Goal: Task Accomplishment & Management: Use online tool/utility

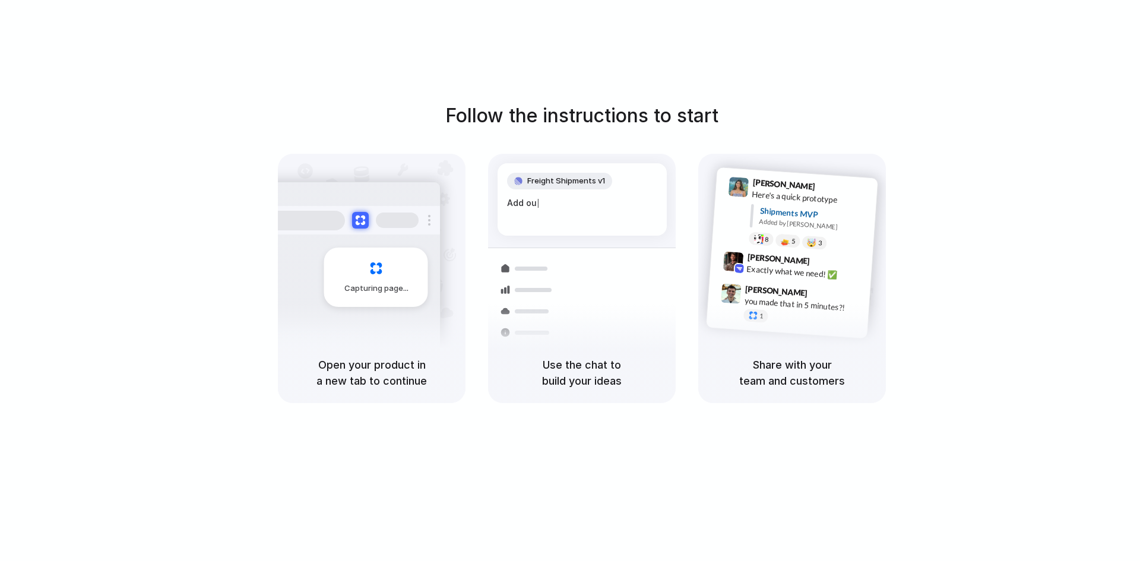
click at [824, 277] on div "Exactly what we need! ✅" at bounding box center [806, 273] width 119 height 20
drag, startPoint x: 587, startPoint y: 292, endPoint x: 555, endPoint y: 306, distance: 34.9
click at [555, 306] on div at bounding box center [528, 307] width 69 height 21
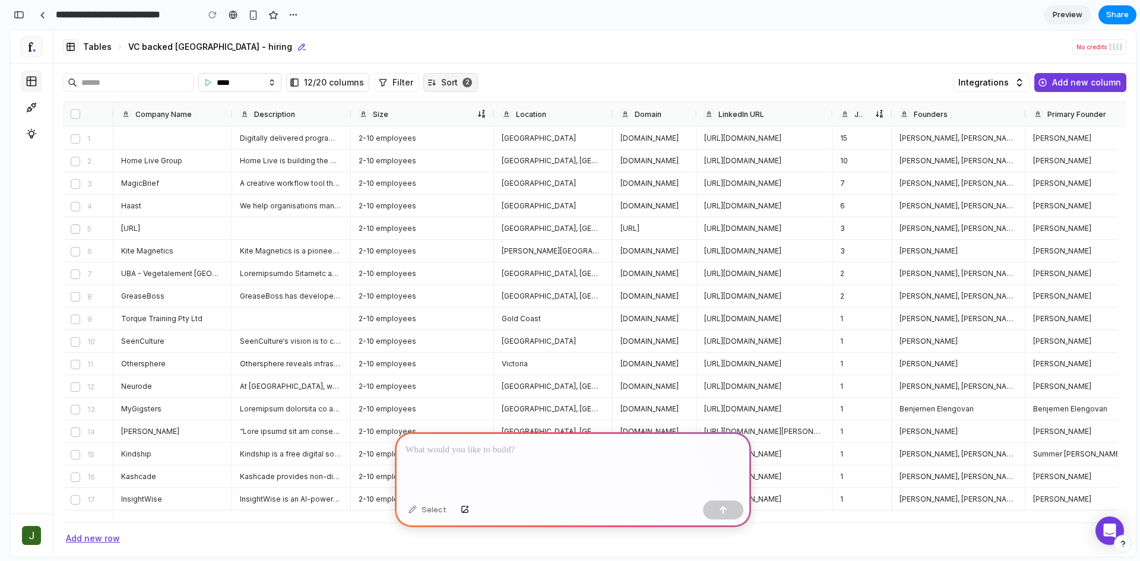
click at [33, 48] on img "Home" at bounding box center [32, 47] width 12 height 12
click at [490, 446] on p at bounding box center [573, 450] width 335 height 14
click at [660, 147] on div "moregooddays.com" at bounding box center [655, 138] width 68 height 21
click at [660, 140] on span "moregooddays.com" at bounding box center [654, 139] width 66 height 10
click at [548, 456] on div at bounding box center [573, 464] width 356 height 64
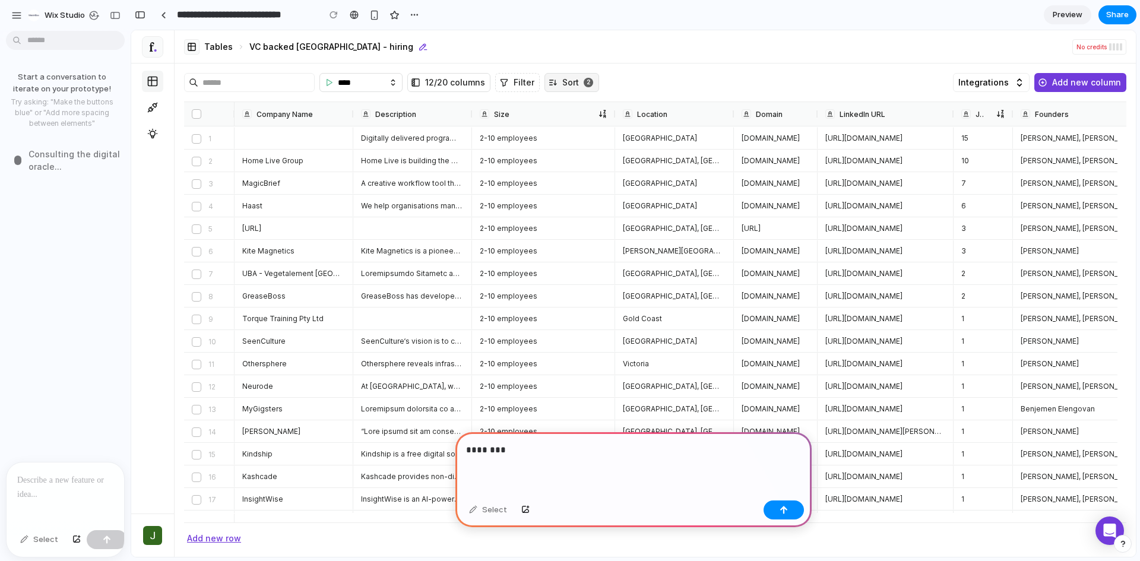
click at [42, 490] on div at bounding box center [66, 494] width 118 height 63
click at [42, 545] on div "Select" at bounding box center [39, 539] width 50 height 19
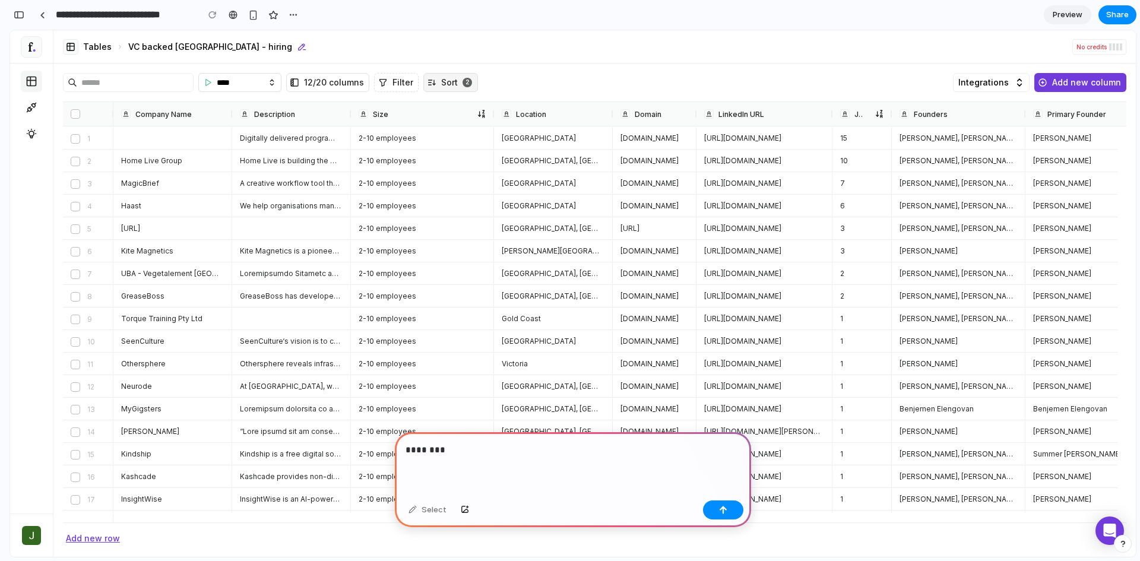
click at [36, 79] on icon at bounding box center [31, 81] width 9 height 9
click at [49, 14] on link at bounding box center [42, 15] width 18 height 18
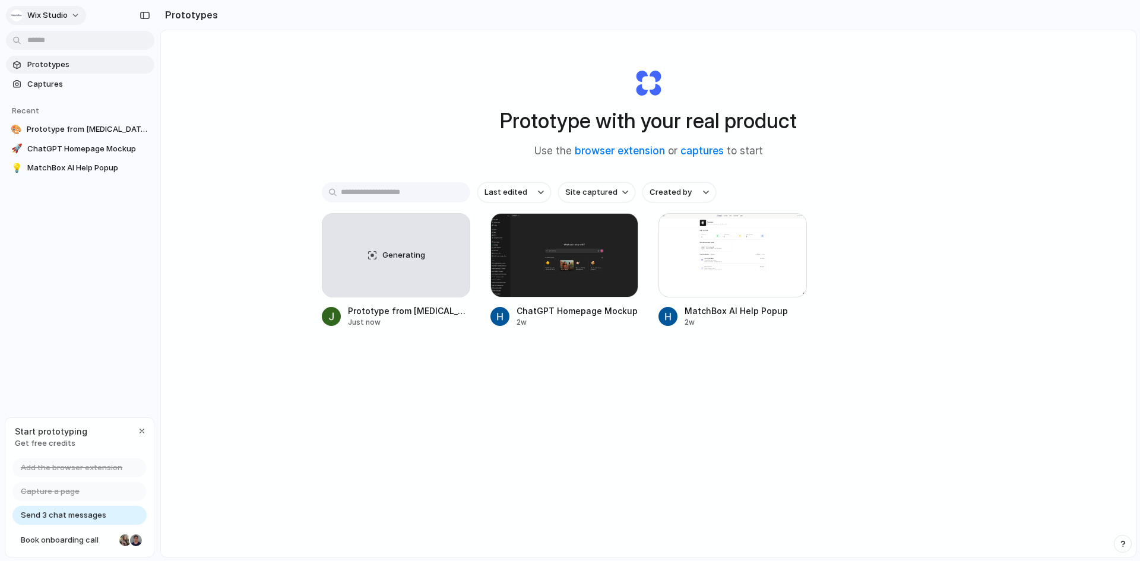
click at [72, 14] on button "Wix Studio" at bounding box center [46, 15] width 80 height 19
click at [72, 14] on div "Settings Invite members Change theme Sign out" at bounding box center [570, 280] width 1140 height 561
click at [81, 173] on span "MatchBox AI Help Popup" at bounding box center [88, 168] width 122 height 12
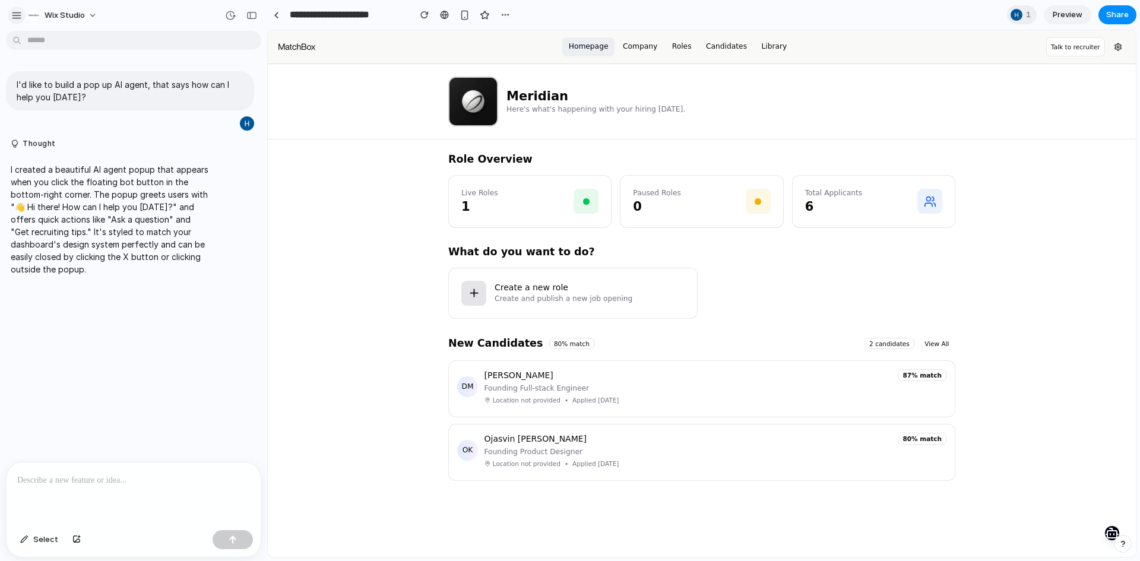
click at [22, 14] on button "button" at bounding box center [17, 16] width 18 height 18
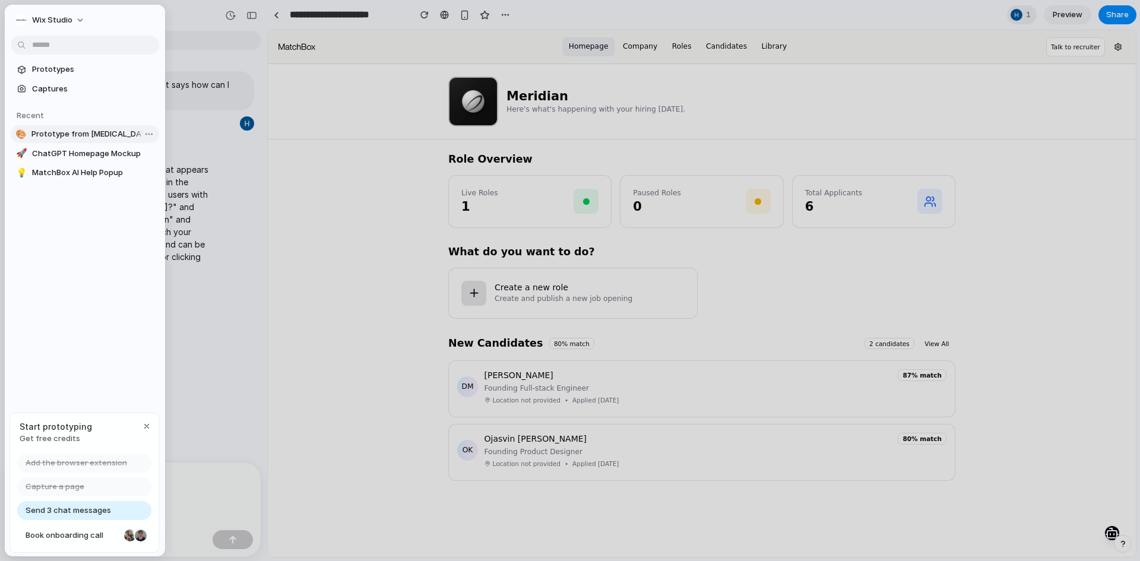
click at [39, 138] on span "Prototype from Freckle Tables" at bounding box center [92, 134] width 123 height 12
type input "**********"
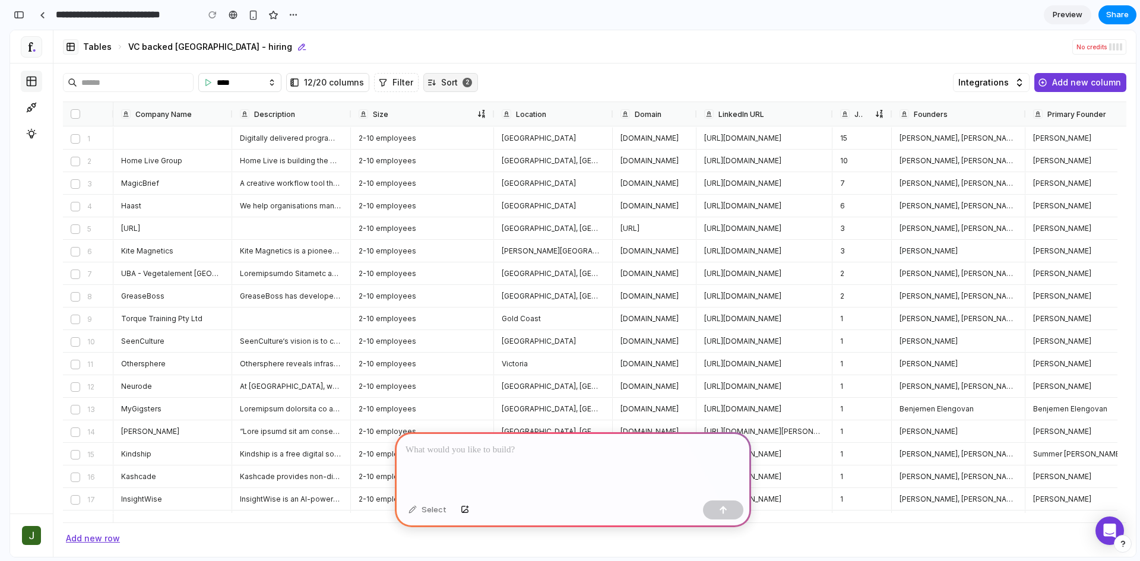
click at [448, 453] on div at bounding box center [573, 464] width 356 height 64
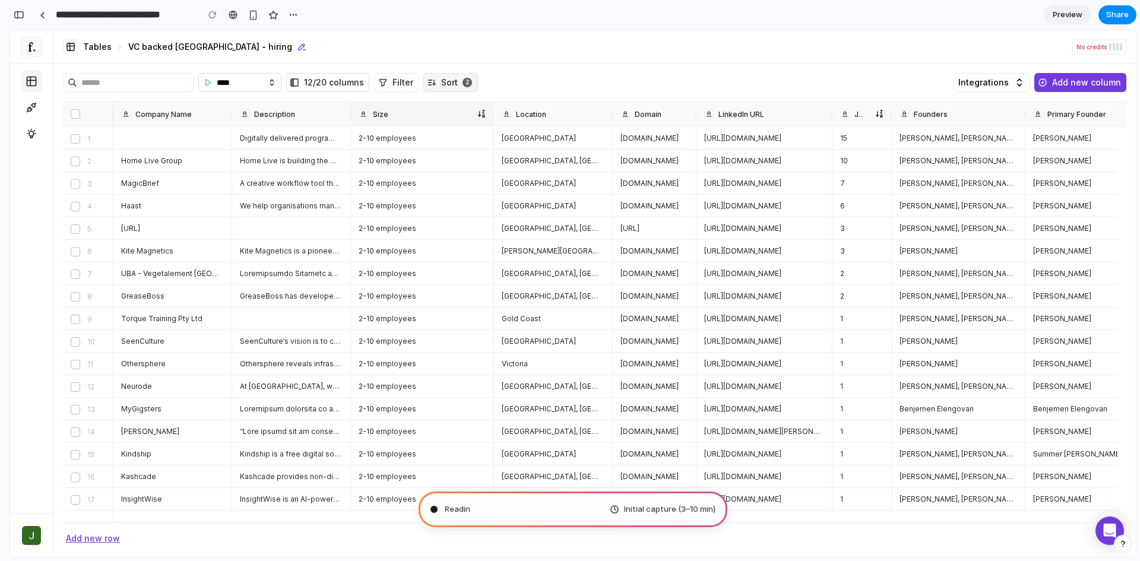
click at [368, 118] on div "Size" at bounding box center [412, 114] width 106 height 10
click at [277, 148] on div "Digitally delivered programs grounded in the latest advancements in neuroscienc…" at bounding box center [291, 138] width 103 height 21
click at [277, 136] on span "Digitally delivered programs grounded in the latest advancements in neuroscienc…" at bounding box center [290, 139] width 101 height 10
click at [80, 541] on span "Add new row" at bounding box center [93, 539] width 54 height 18
click at [169, 159] on span "Home Live Group" at bounding box center [171, 161] width 101 height 10
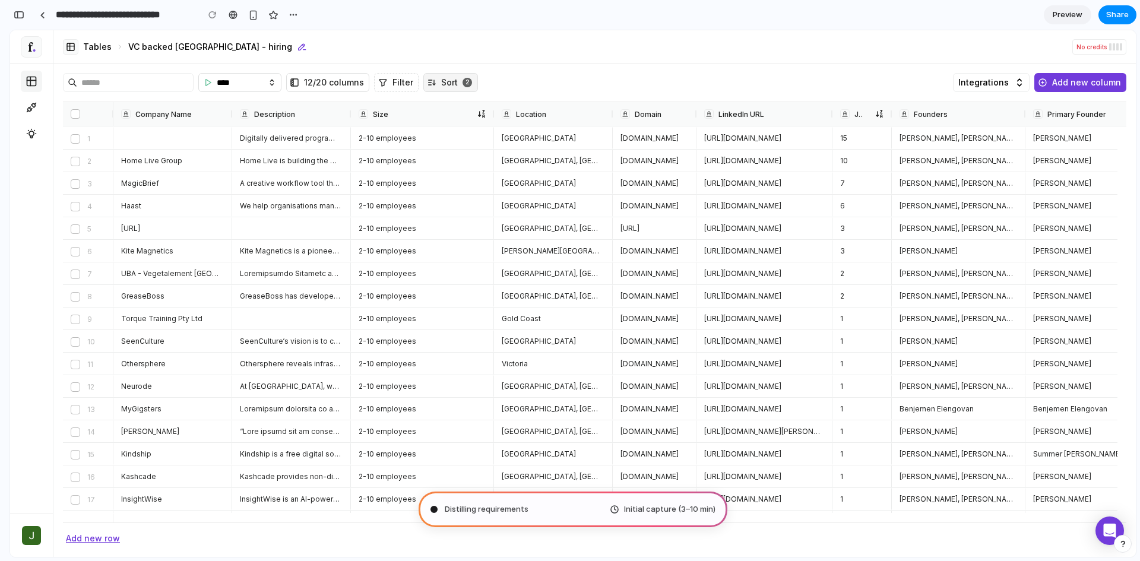
click at [169, 159] on span "Home Live Group" at bounding box center [171, 161] width 101 height 10
click at [170, 124] on div "Company Name" at bounding box center [172, 114] width 103 height 24
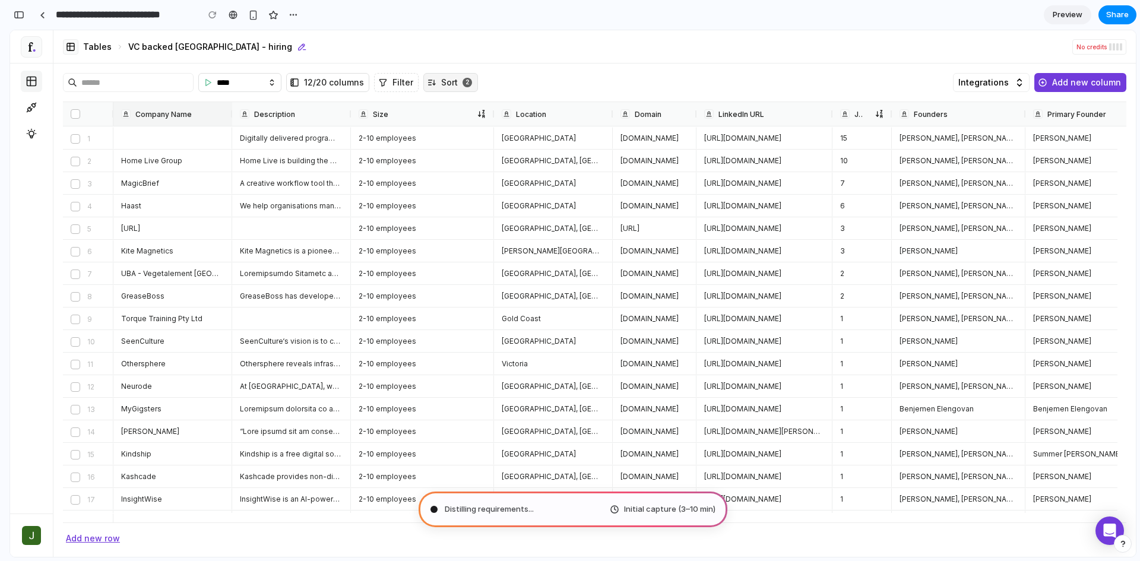
click at [172, 124] on div "Company Name" at bounding box center [172, 114] width 103 height 24
click at [245, 114] on icon at bounding box center [244, 113] width 7 height 7
click at [463, 80] on div "2" at bounding box center [468, 83] width 10 height 10
drag, startPoint x: 1075, startPoint y: 84, endPoint x: 1150, endPoint y: 80, distance: 75.0
click at [1075, 84] on span "Add new column" at bounding box center [1087, 83] width 69 height 18
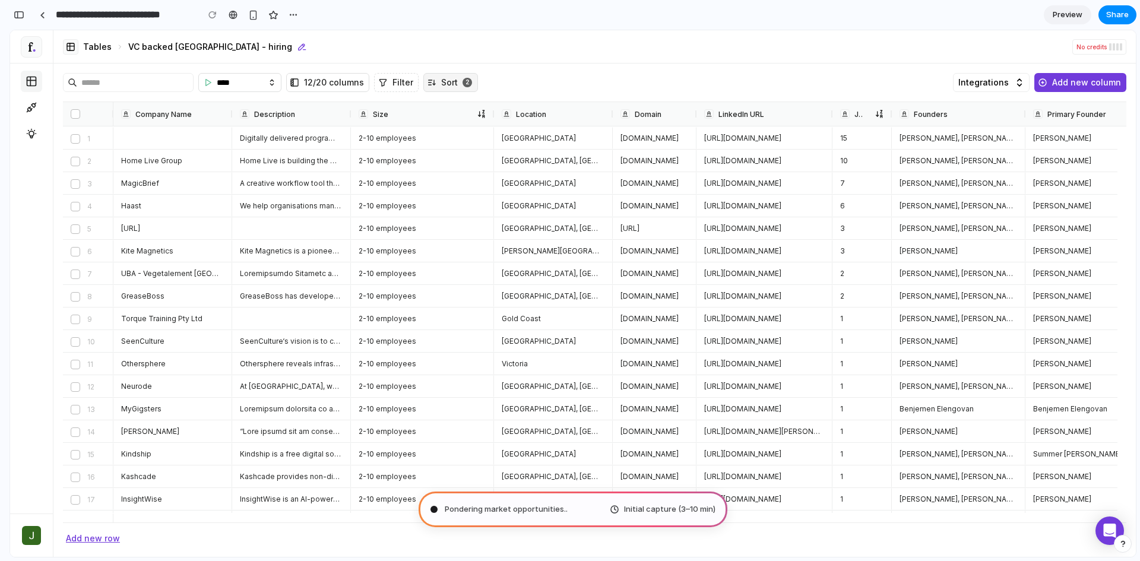
click at [34, 538] on img "button" at bounding box center [31, 535] width 19 height 19
click at [97, 539] on span "Add new row" at bounding box center [93, 539] width 54 height 18
click at [1073, 84] on span "Add new column" at bounding box center [1087, 83] width 69 height 18
click at [1087, 47] on span "No credits" at bounding box center [1092, 47] width 30 height 14
click at [933, 164] on span "Luke Watson, Jonathan Tyson" at bounding box center [958, 161] width 116 height 10
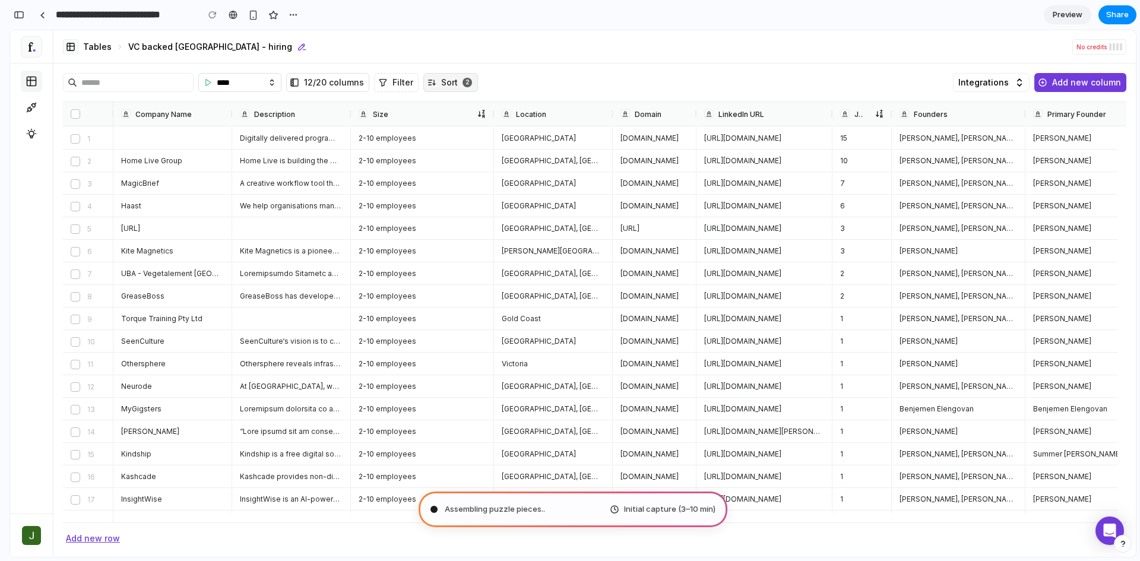
click at [1034, 163] on span "Luke Watson" at bounding box center [1084, 161] width 101 height 10
click at [952, 165] on span "Luke Watson, Jonathan Tyson" at bounding box center [958, 161] width 116 height 10
click at [952, 167] on div "Luke Watson, Jonathan Tyson" at bounding box center [959, 160] width 118 height 21
type input "**********"
click at [138, 148] on div "Digitally delivered programs grounded in the latest advancements in neuroscienc…" at bounding box center [847, 138] width 1468 height 23
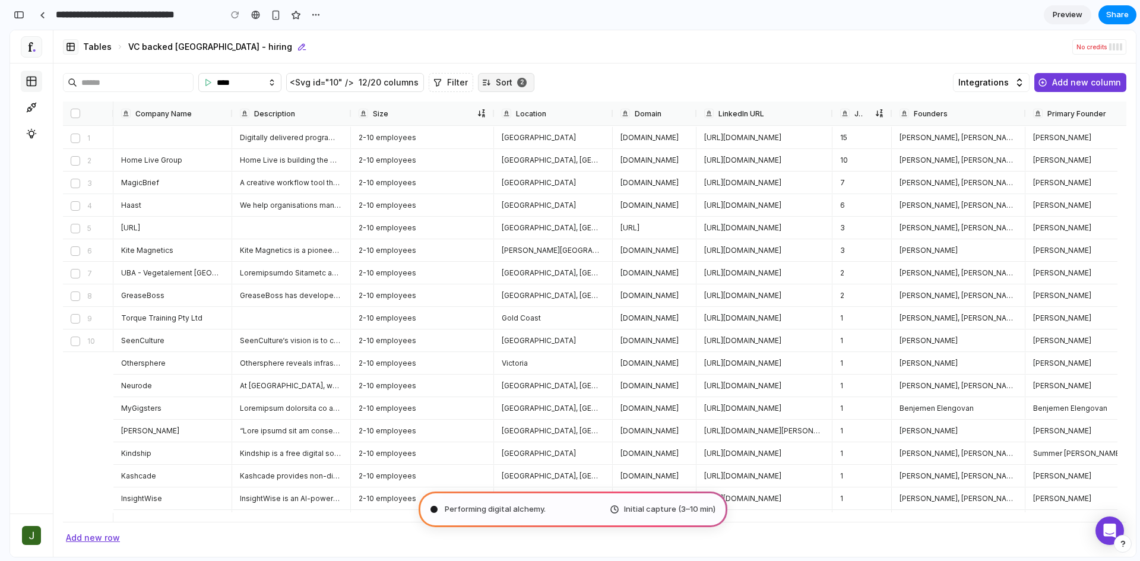
scroll to position [361, 0]
click at [146, 167] on div "Home Live Group" at bounding box center [172, 160] width 103 height 21
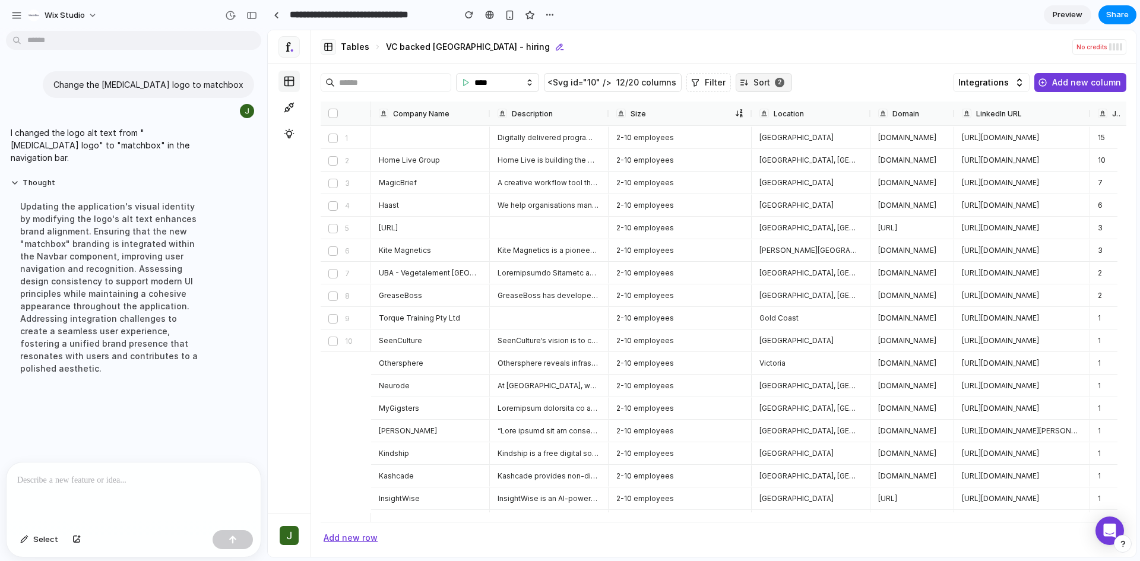
scroll to position [0, 0]
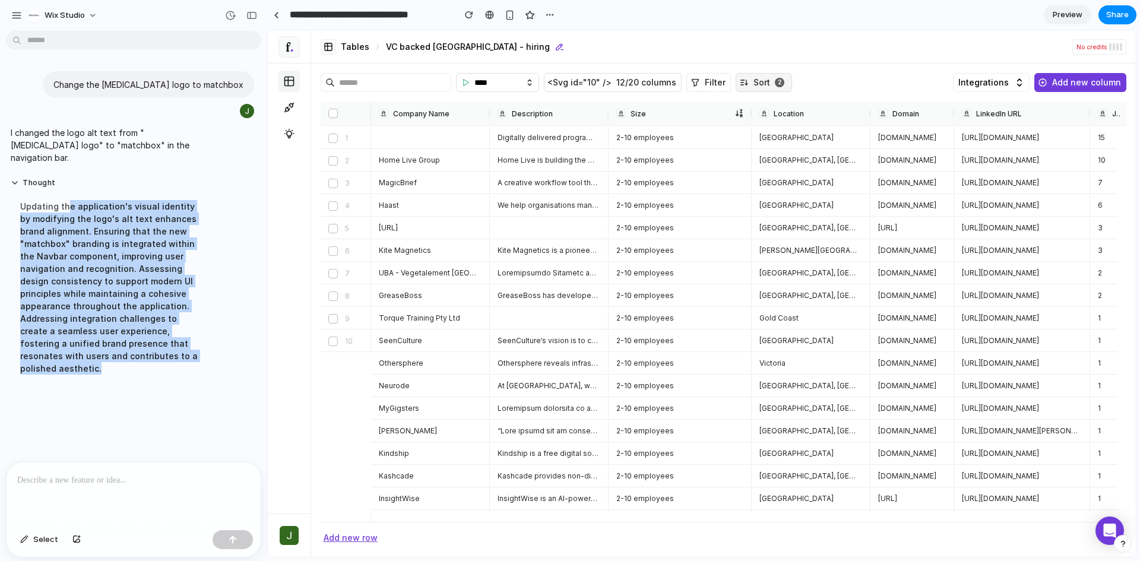
drag, startPoint x: 65, startPoint y: 192, endPoint x: 97, endPoint y: 357, distance: 168.2
click at [97, 357] on div "Updating the application's visual identity by modifying the logo's alt text enh…" at bounding box center [110, 287] width 198 height 189
click at [80, 317] on div "Updating the application's visual identity by modifying the logo's alt text enh…" at bounding box center [110, 287] width 198 height 189
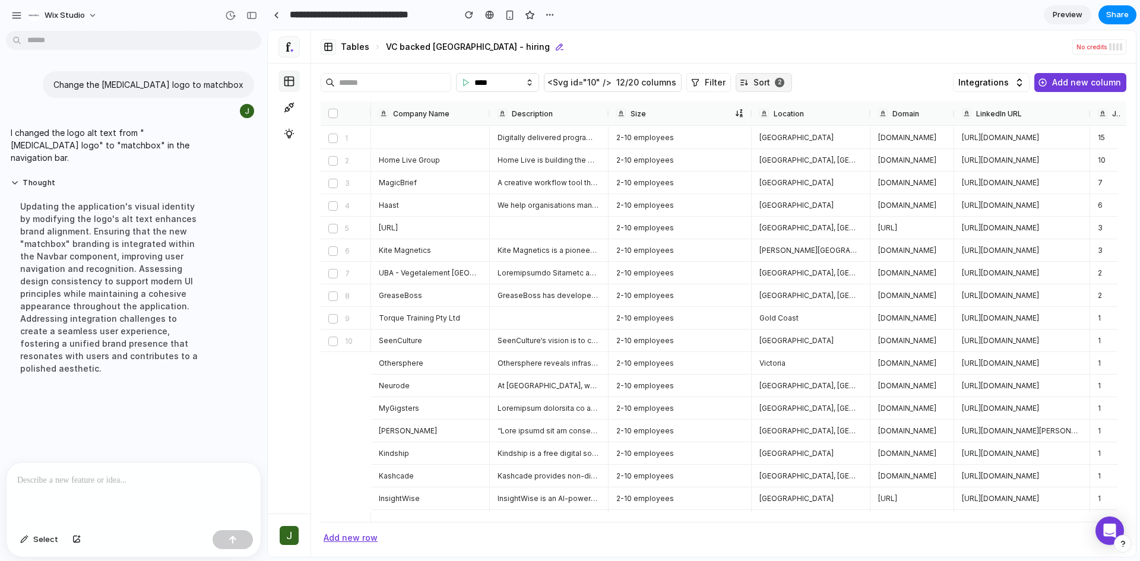
drag, startPoint x: 77, startPoint y: 210, endPoint x: 19, endPoint y: 205, distance: 57.8
click at [19, 205] on div "Updating the application's visual identity by modifying the logo's alt text enh…" at bounding box center [110, 287] width 198 height 189
click at [406, 16] on input "**********" at bounding box center [368, 14] width 163 height 21
click at [275, 15] on div at bounding box center [276, 15] width 5 height 7
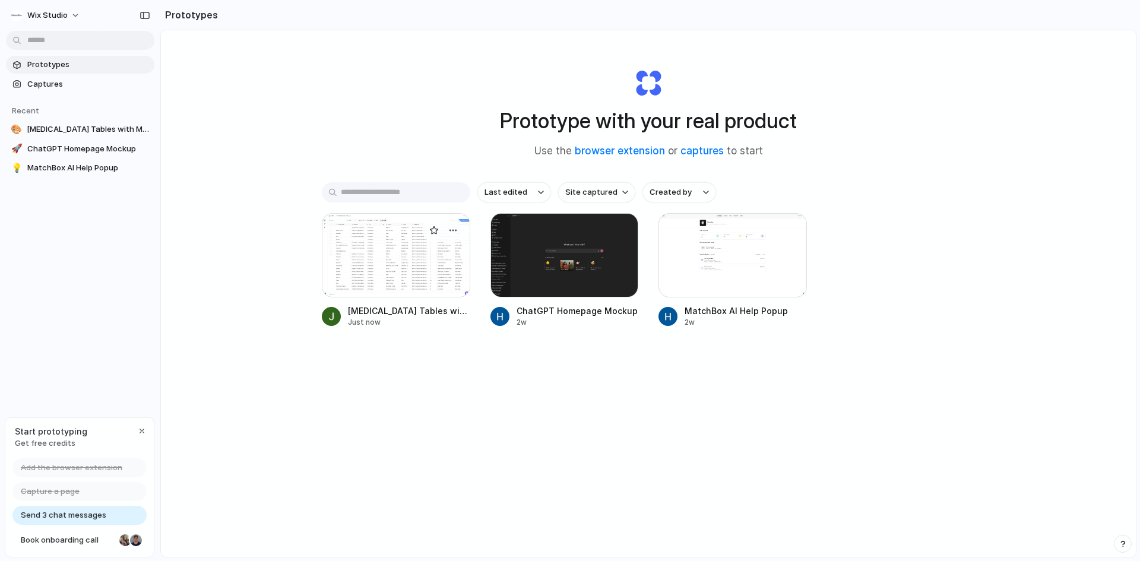
click at [394, 258] on div at bounding box center [396, 255] width 148 height 84
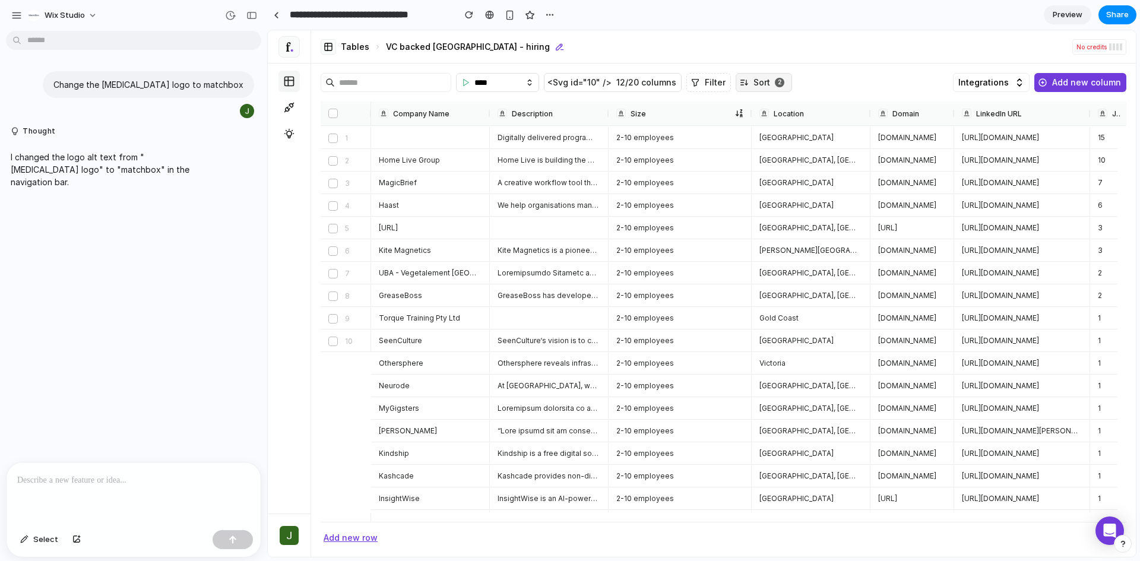
click at [539, 140] on span "Digitally delivered programs grounded in the latest advancements in neuroscienc…" at bounding box center [548, 138] width 101 height 10
click at [523, 82] on input "****" at bounding box center [497, 82] width 83 height 19
type input "**"
type input "********"
click at [429, 156] on span "Home Live Group" at bounding box center [429, 161] width 101 height 10
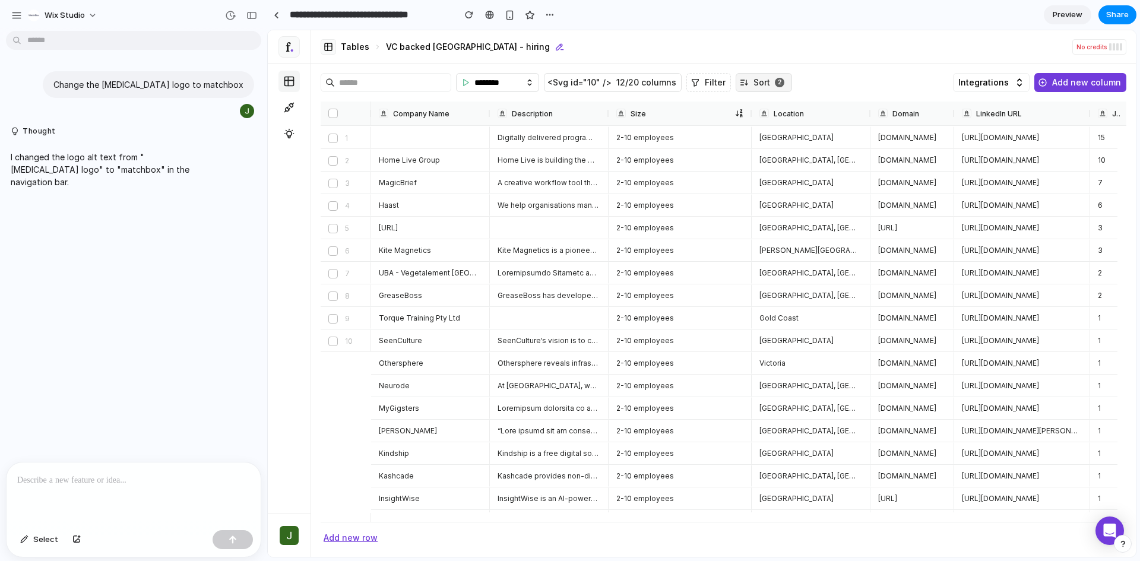
click at [432, 161] on span "Home Live Group" at bounding box center [429, 161] width 101 height 10
click at [285, 103] on icon at bounding box center [289, 108] width 12 height 12
click at [288, 135] on icon at bounding box center [289, 134] width 5 height 7
click at [295, 72] on link "Tables" at bounding box center [289, 81] width 21 height 21
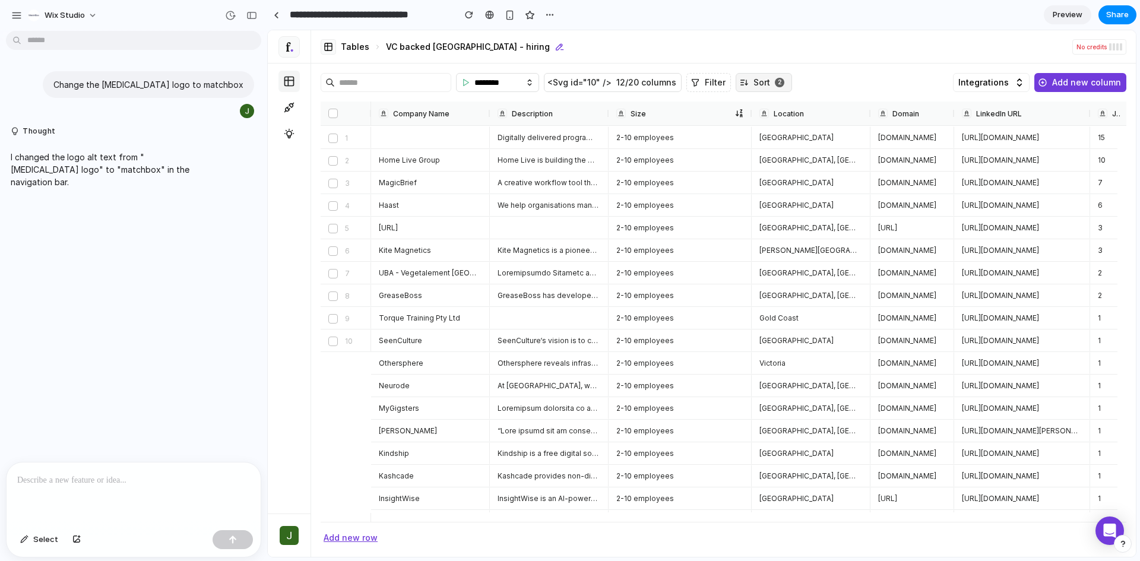
click at [295, 20] on input "**********" at bounding box center [368, 14] width 163 height 21
click at [98, 473] on p at bounding box center [133, 480] width 233 height 14
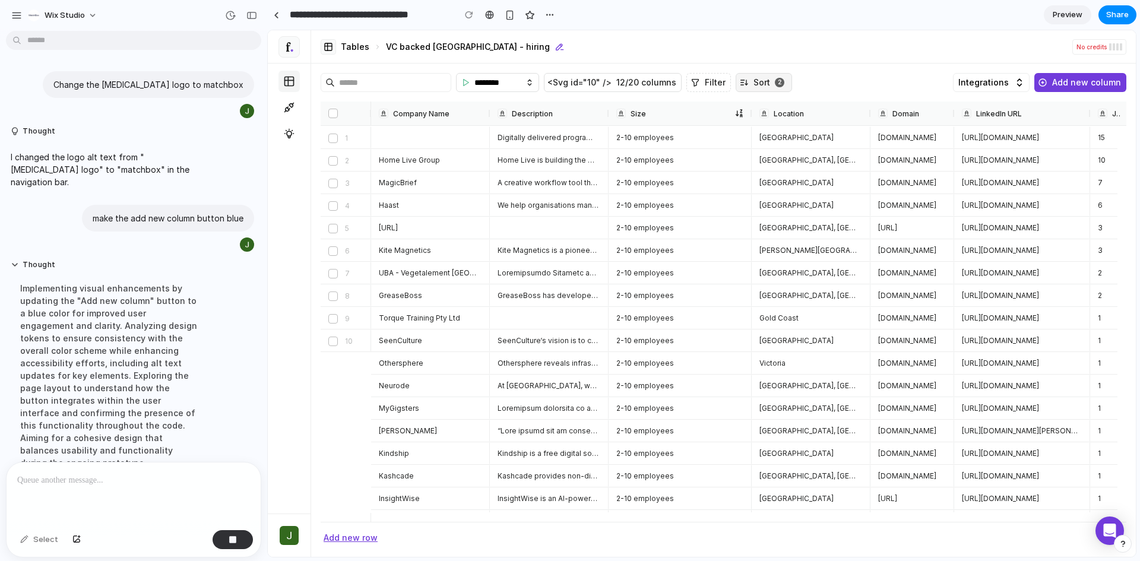
scroll to position [45, 0]
